Goal: Communication & Community: Answer question/provide support

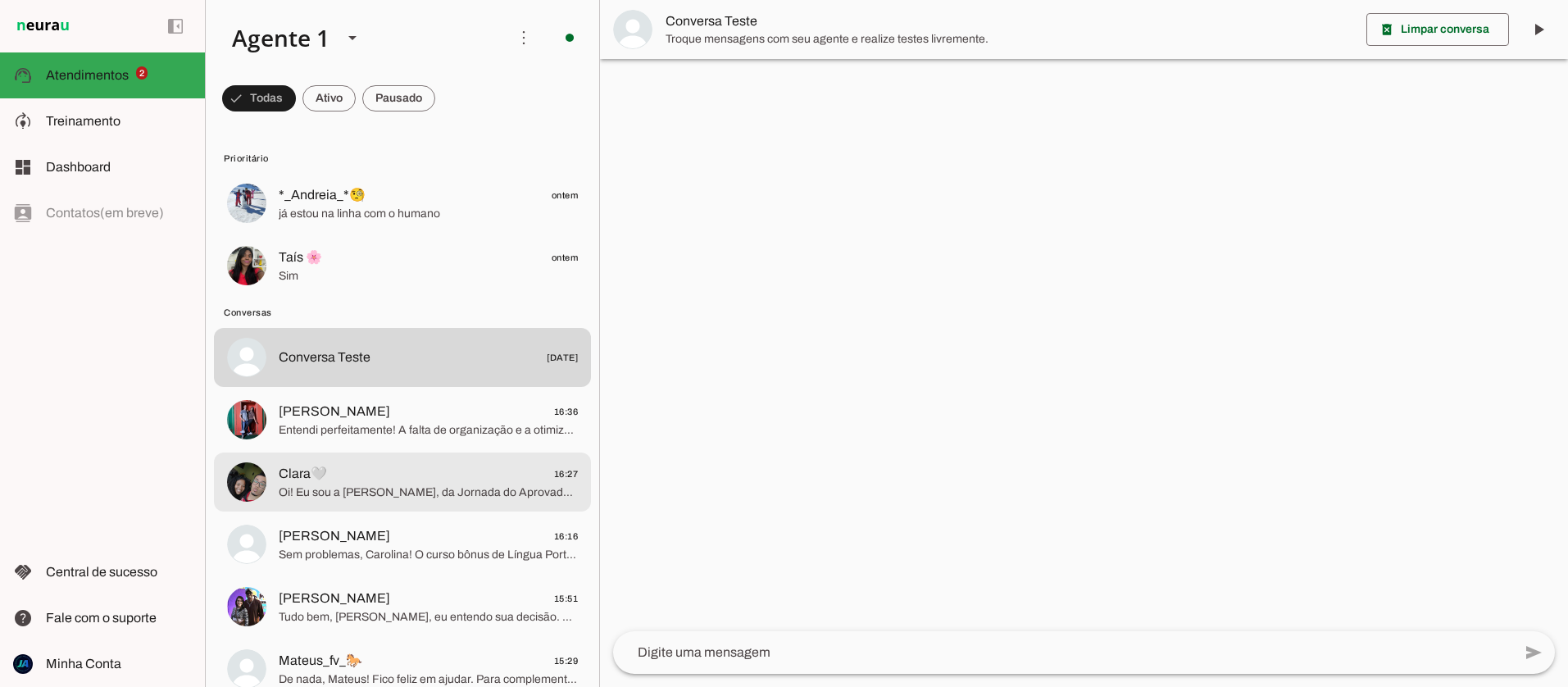
click at [384, 489] on span "Oi! Eu sou a [PERSON_NAME], da Jornada do Aprovado. Que ótimo que você tem inte…" at bounding box center [429, 493] width 299 height 17
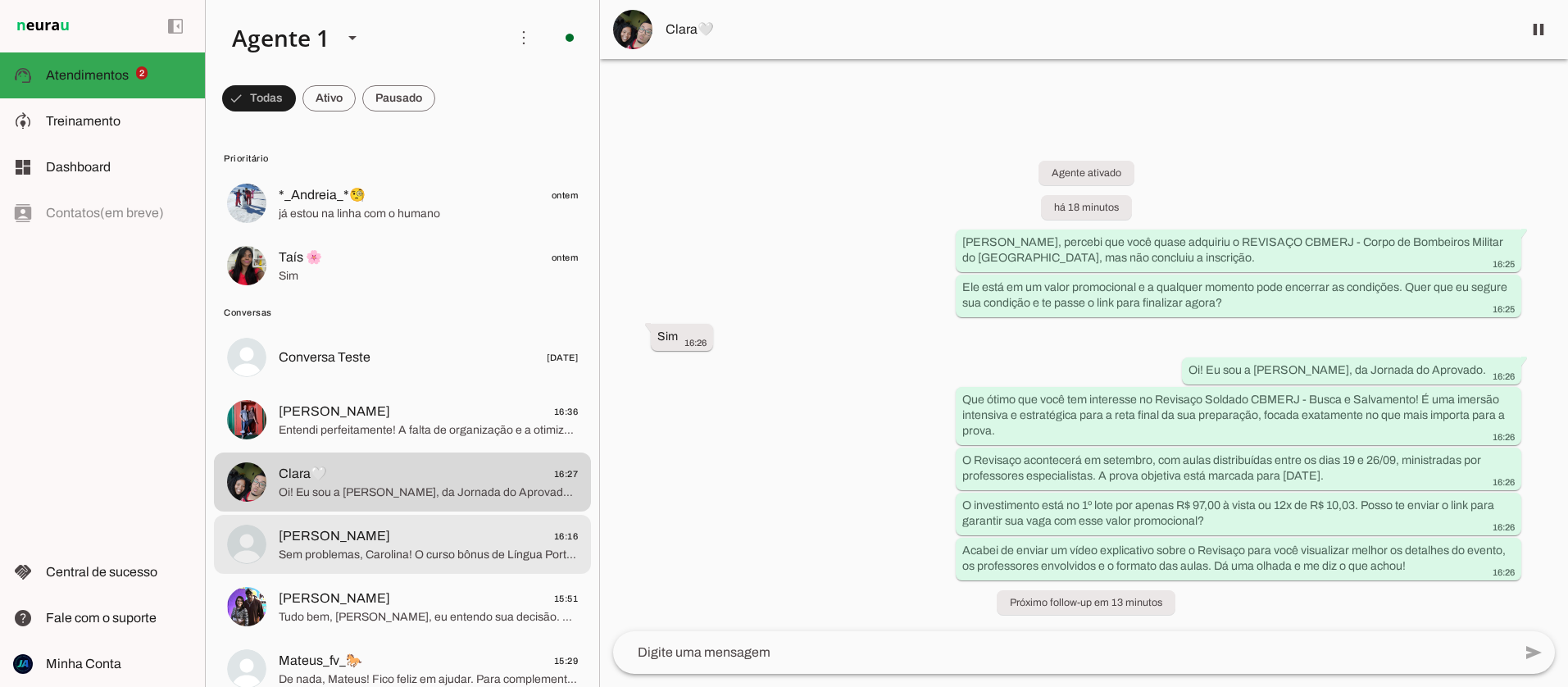
click at [383, 552] on span "Sem problemas, Carolina! O curso bônus de Língua Portuguesa, Matemática e RLM e…" at bounding box center [429, 556] width 299 height 17
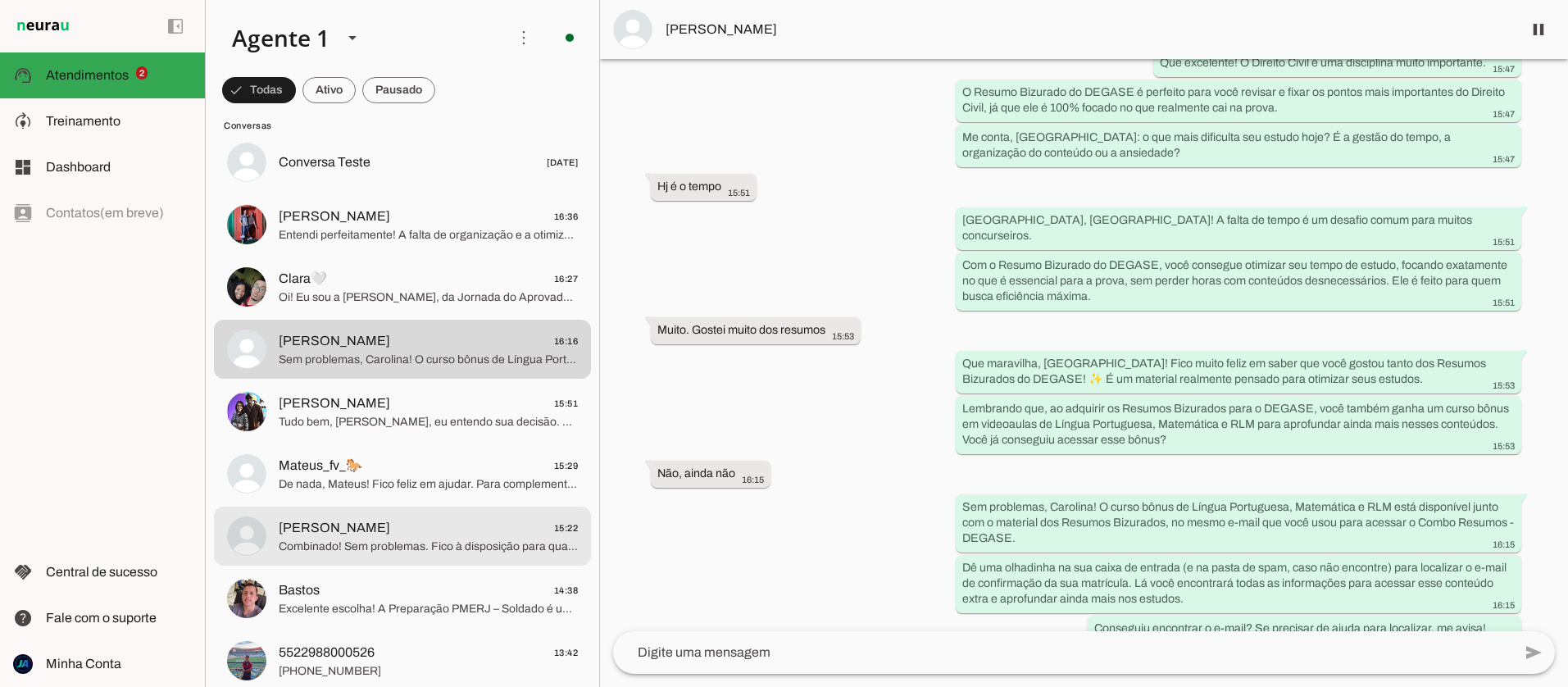
scroll to position [197, 0]
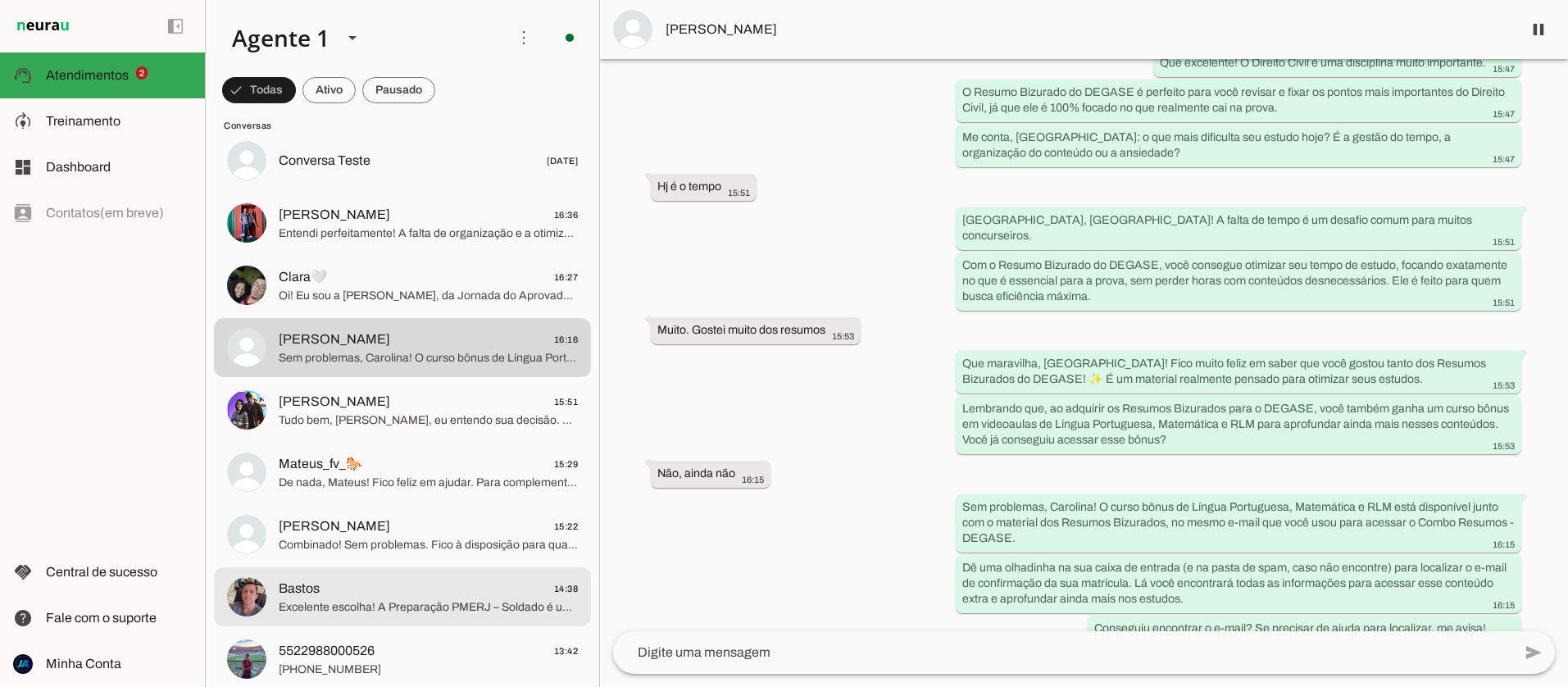
click at [415, 614] on span "Excelente escolha! A Preparação PMERJ – Soldado é um curso completo e estrutura…" at bounding box center [429, 608] width 299 height 17
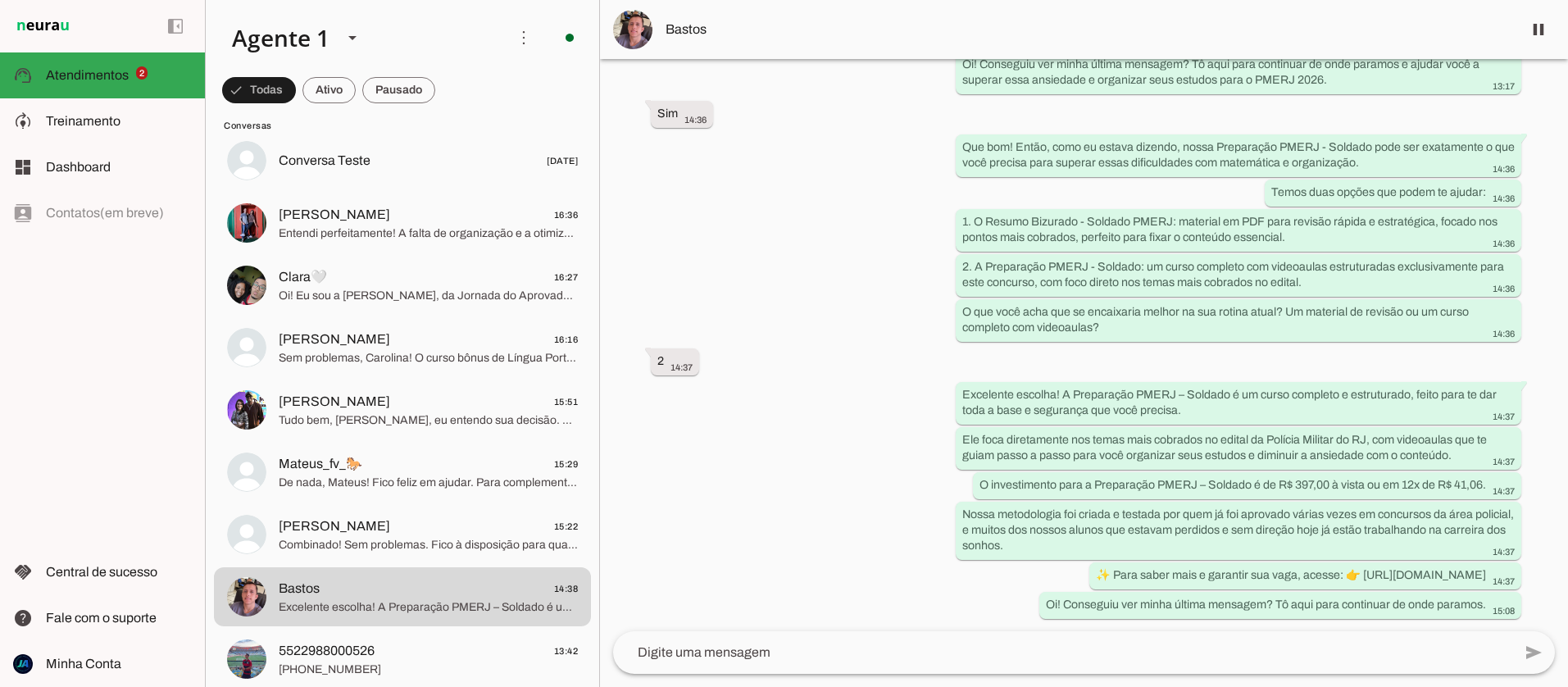
scroll to position [685, 0]
drag, startPoint x: 1225, startPoint y: 558, endPoint x: 1182, endPoint y: 578, distance: 47.4
click at [1220, 580] on div "✨ Para saber mais e garantir sua vaga, acesse: 👉 [URL][DOMAIN_NAME] 14:37" at bounding box center [1305, 577] width 418 height 20
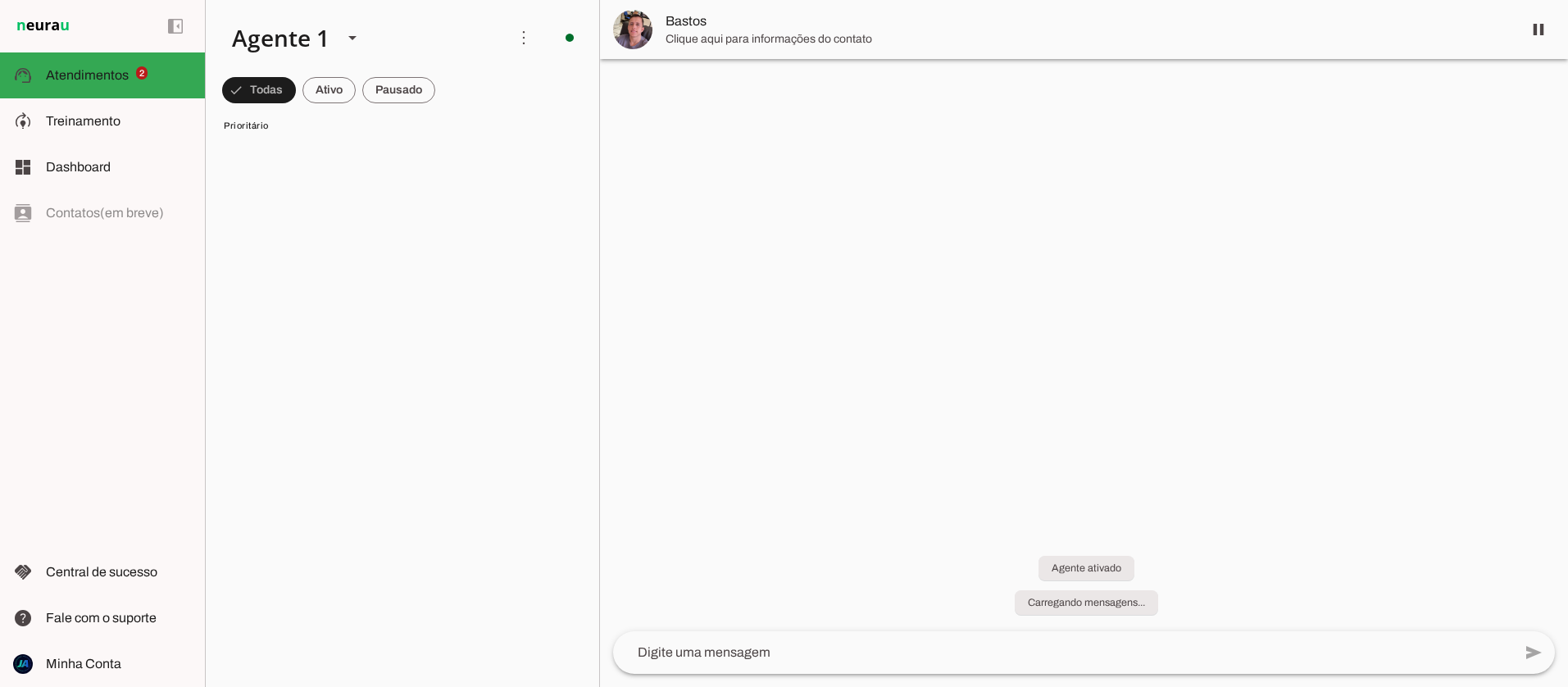
click at [1146, 571] on div "Agente ativado Carregando mensagens..." at bounding box center [1084, 575] width 968 height 112
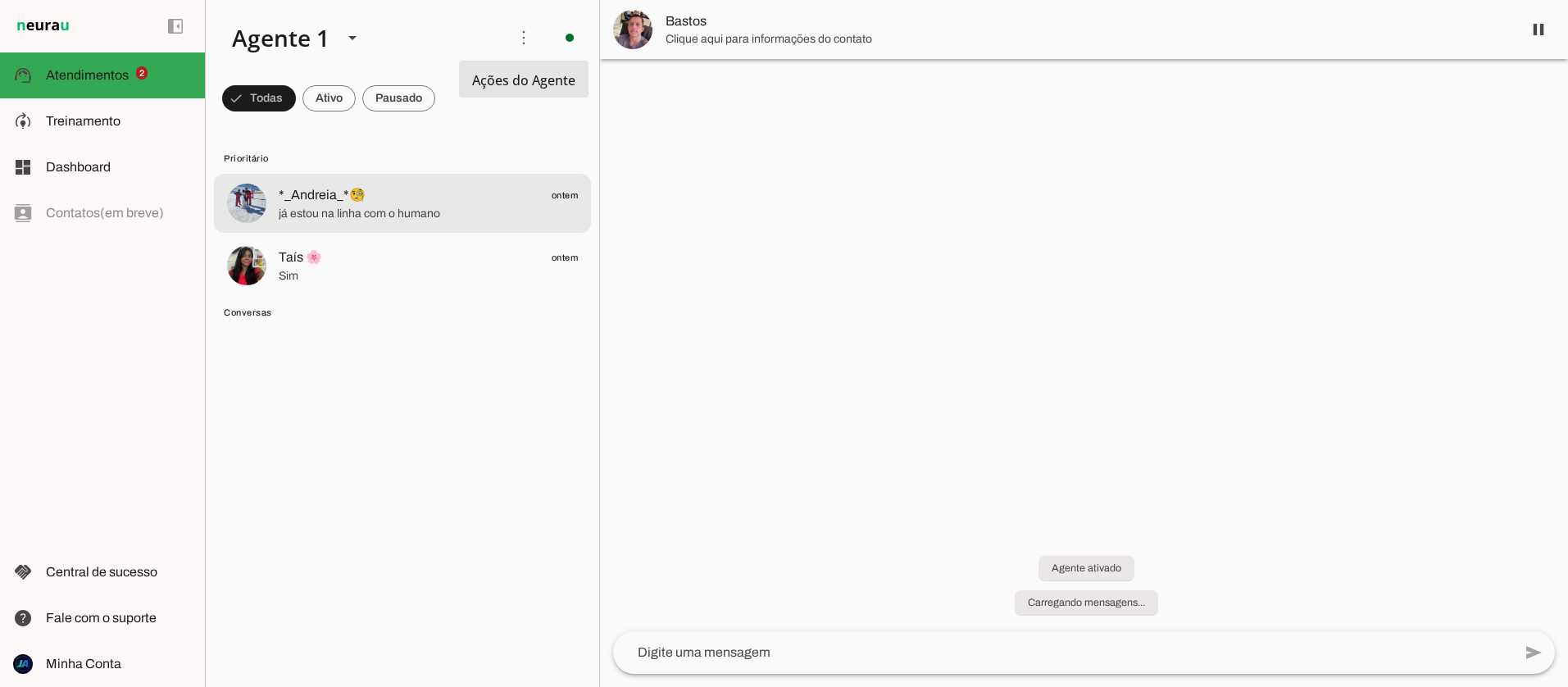
click at [388, 197] on span "*_Andreia_*🧐 ontem" at bounding box center [429, 195] width 299 height 20
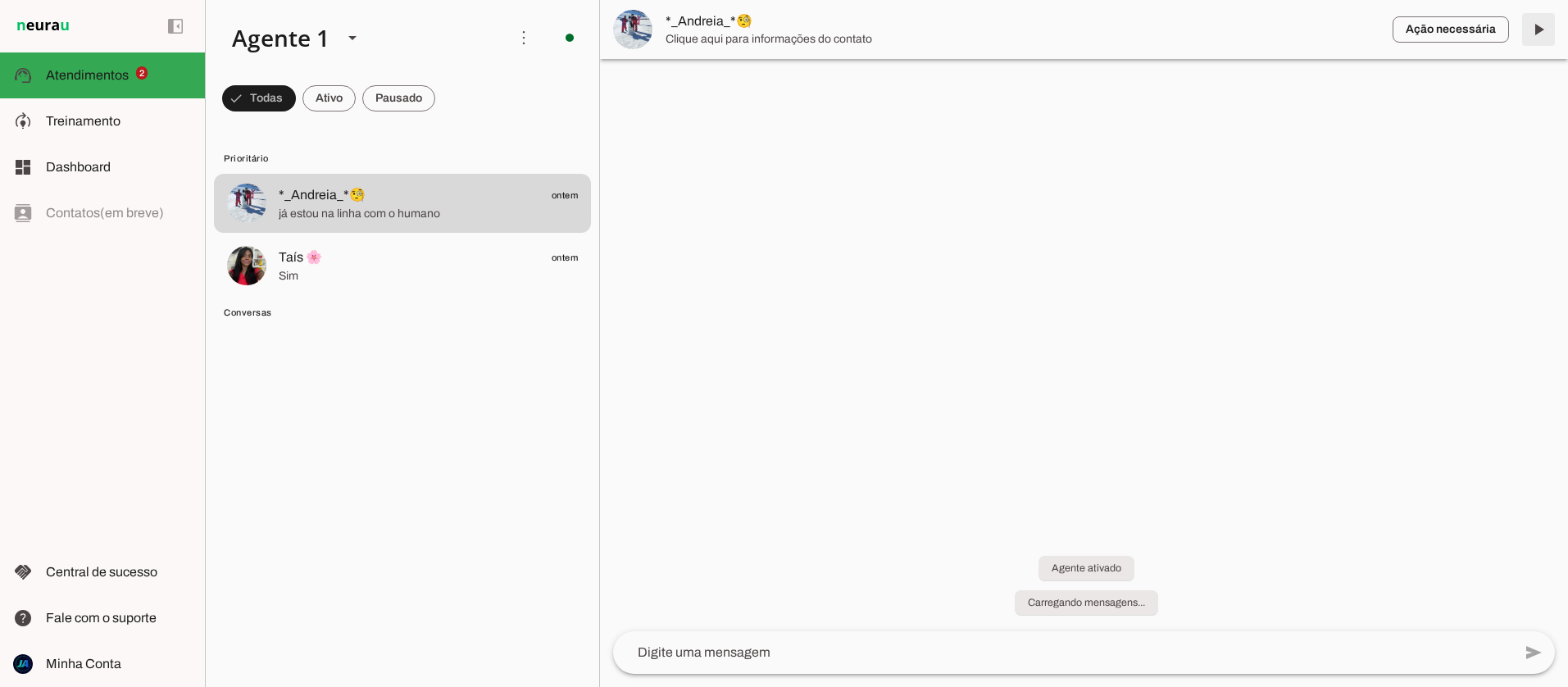
click at [1531, 29] on span at bounding box center [1538, 29] width 39 height 40
